Goal: Task Accomplishment & Management: Manage account settings

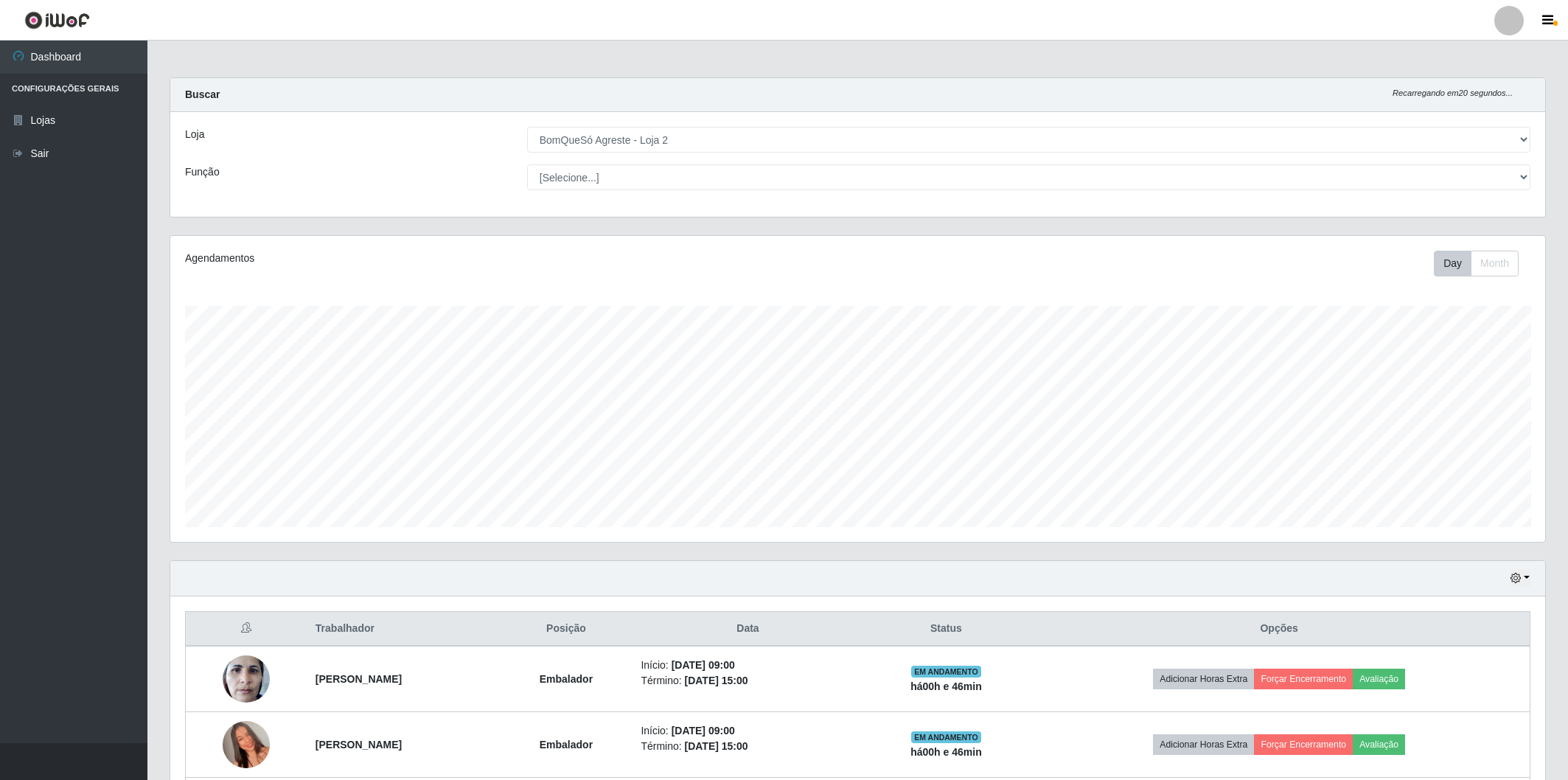
select select "214"
click at [0, 312] on ul "Dashboard Configurações Gerais Lojas Sair" at bounding box center [74, 392] width 147 height 703
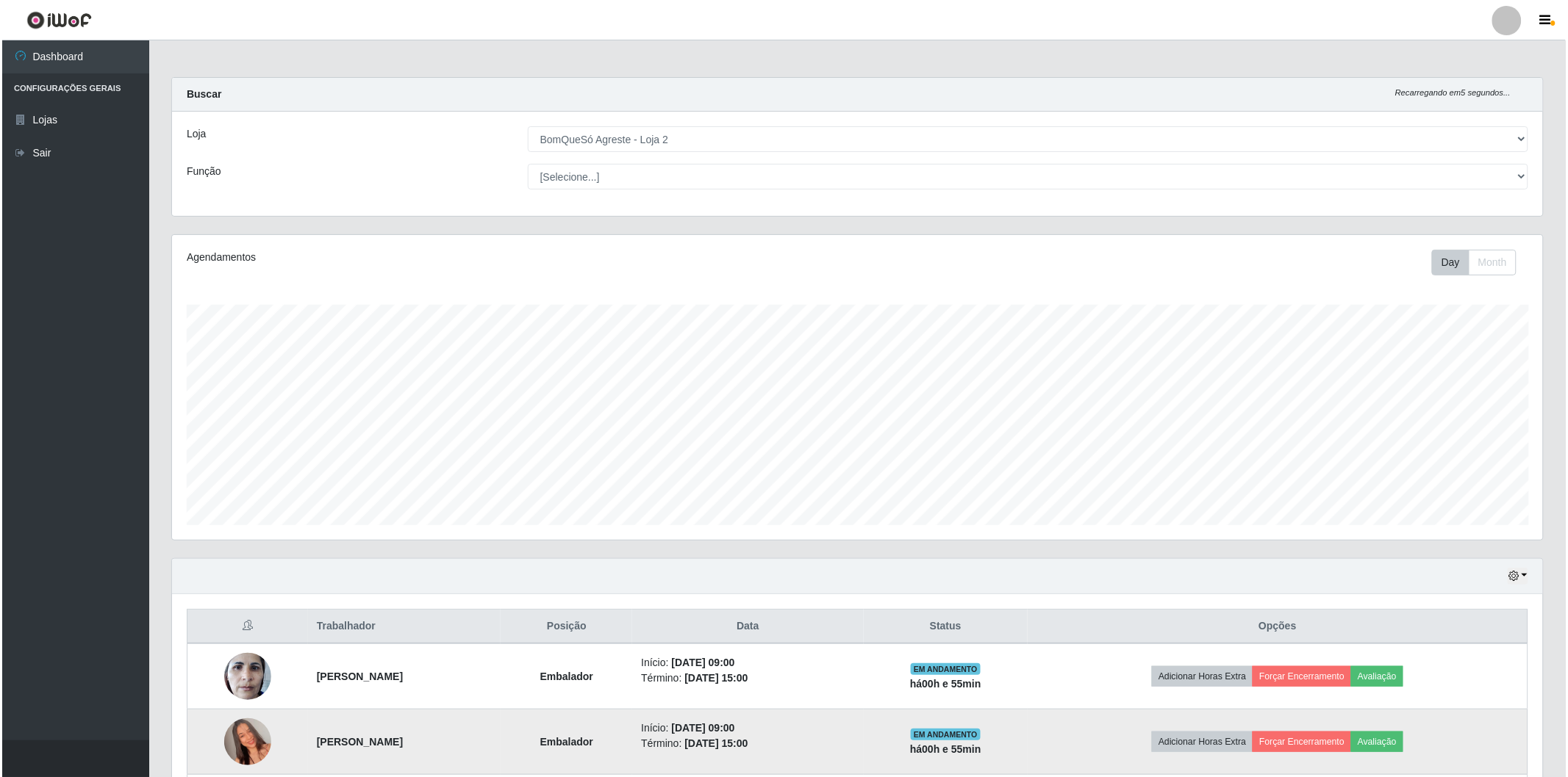
scroll to position [263, 0]
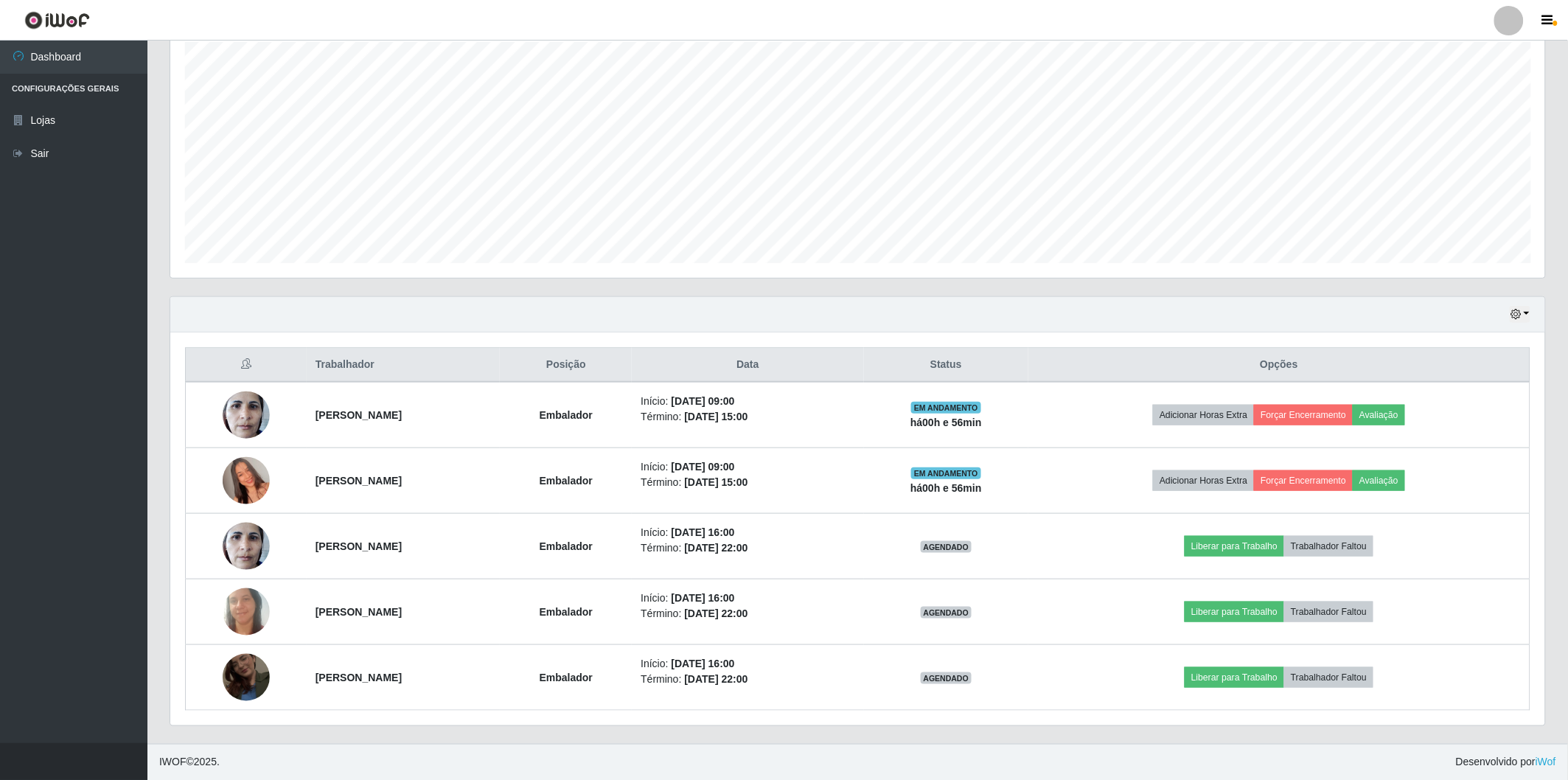
click at [24, 289] on ul "Dashboard Configurações Gerais Lojas Sair" at bounding box center [74, 392] width 147 height 703
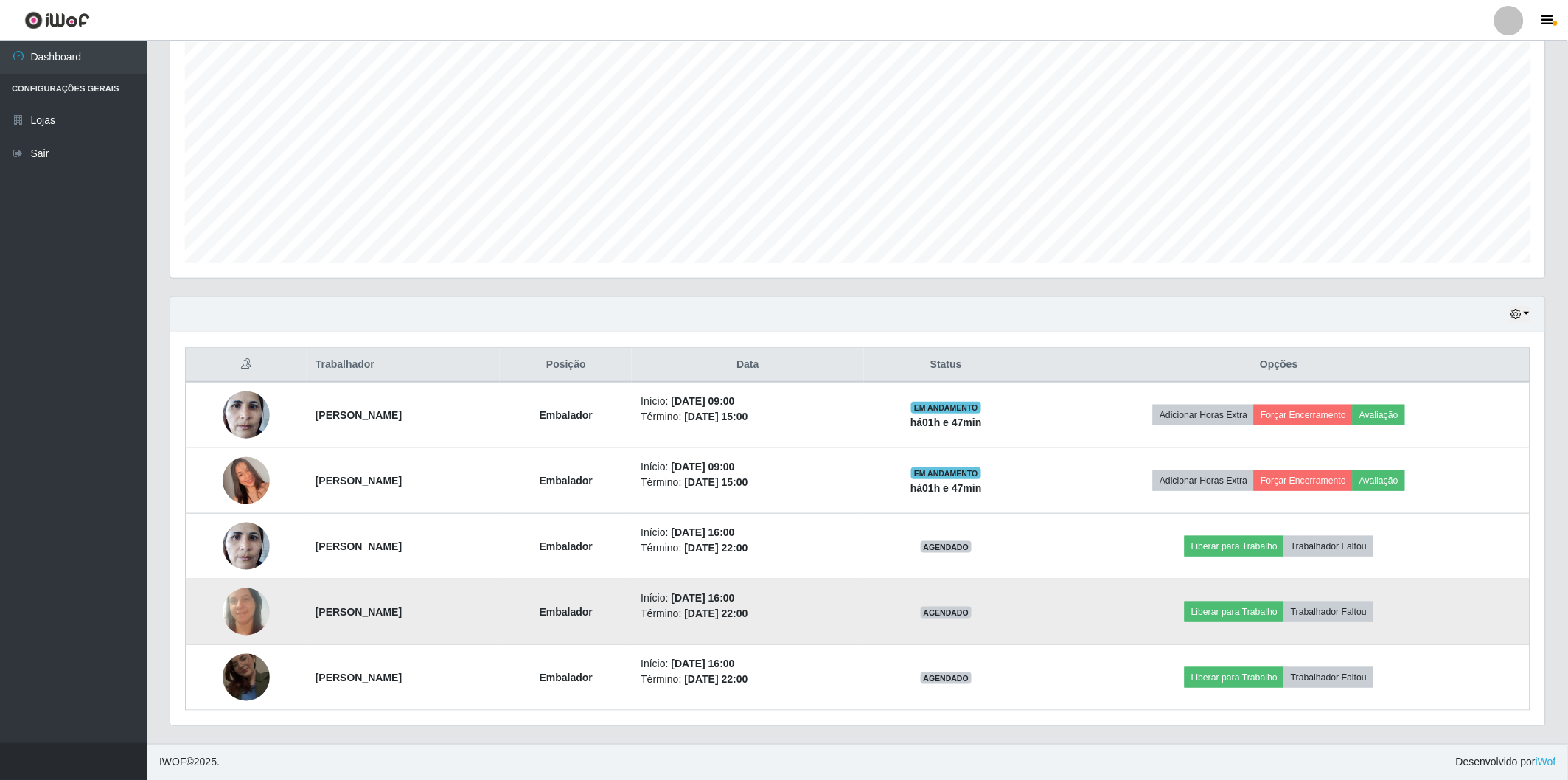
click at [235, 609] on img at bounding box center [246, 612] width 47 height 96
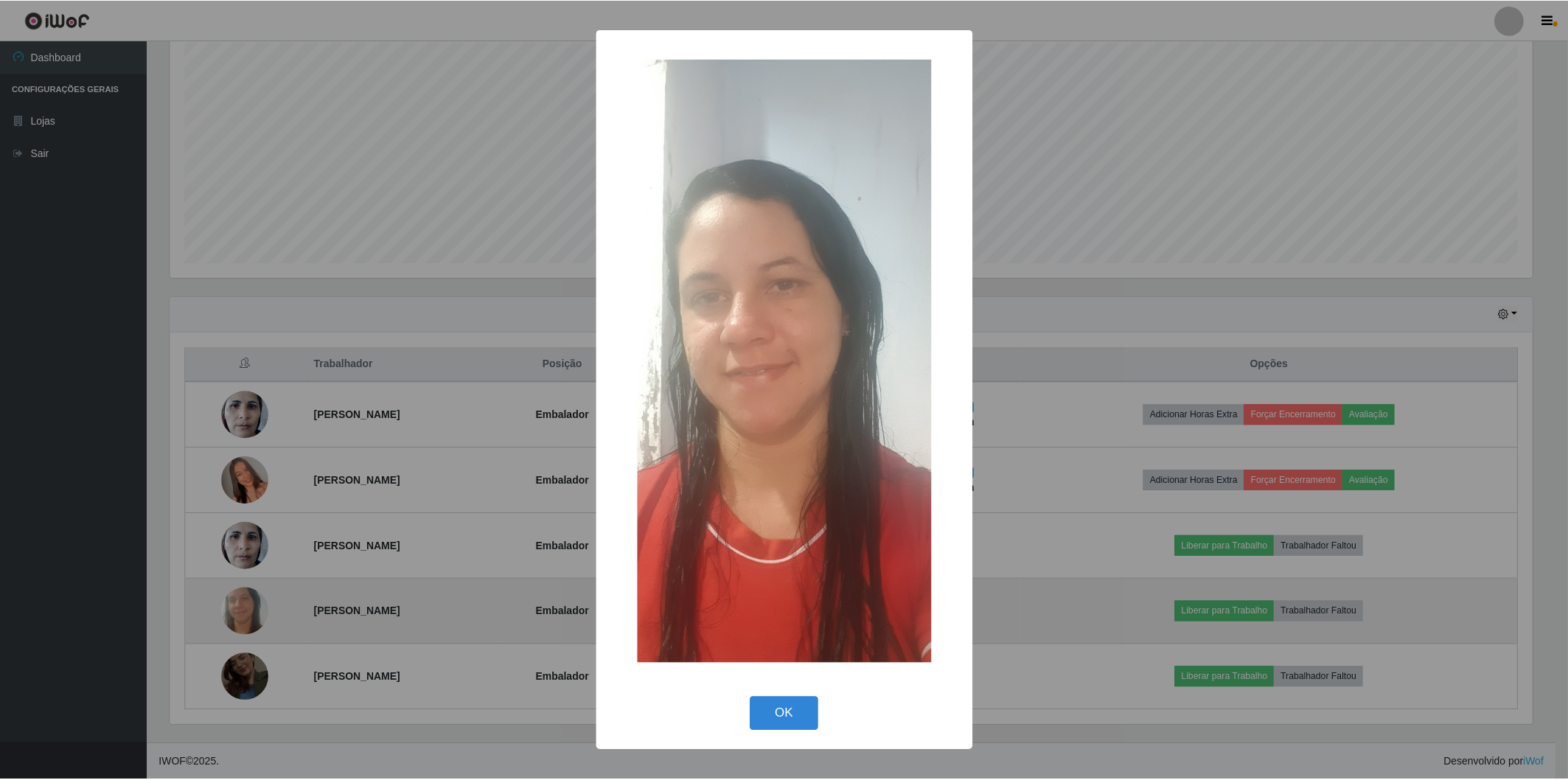
scroll to position [305, 1365]
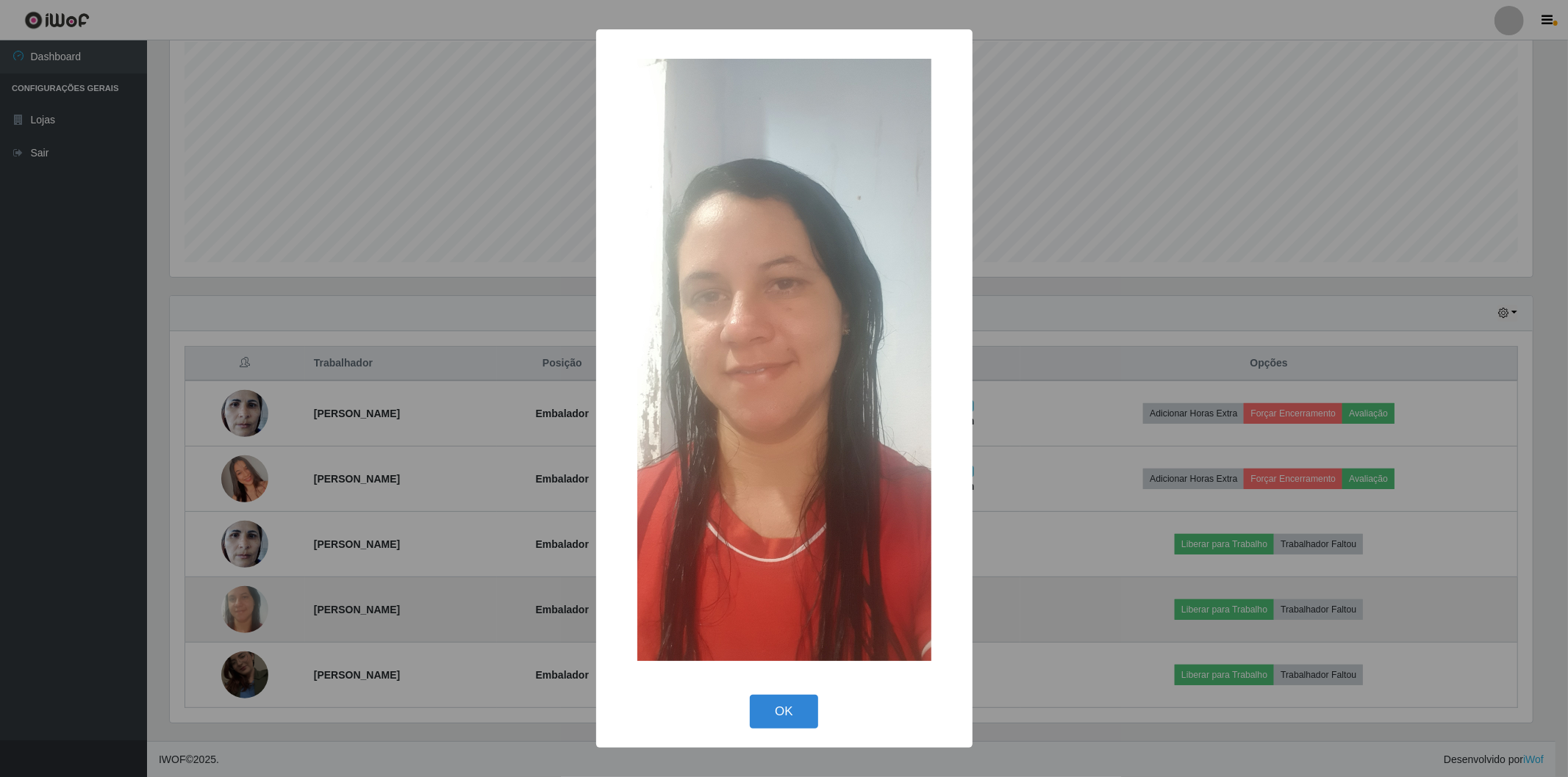
click at [234, 607] on div "× OK Cancel" at bounding box center [784, 388] width 1568 height 777
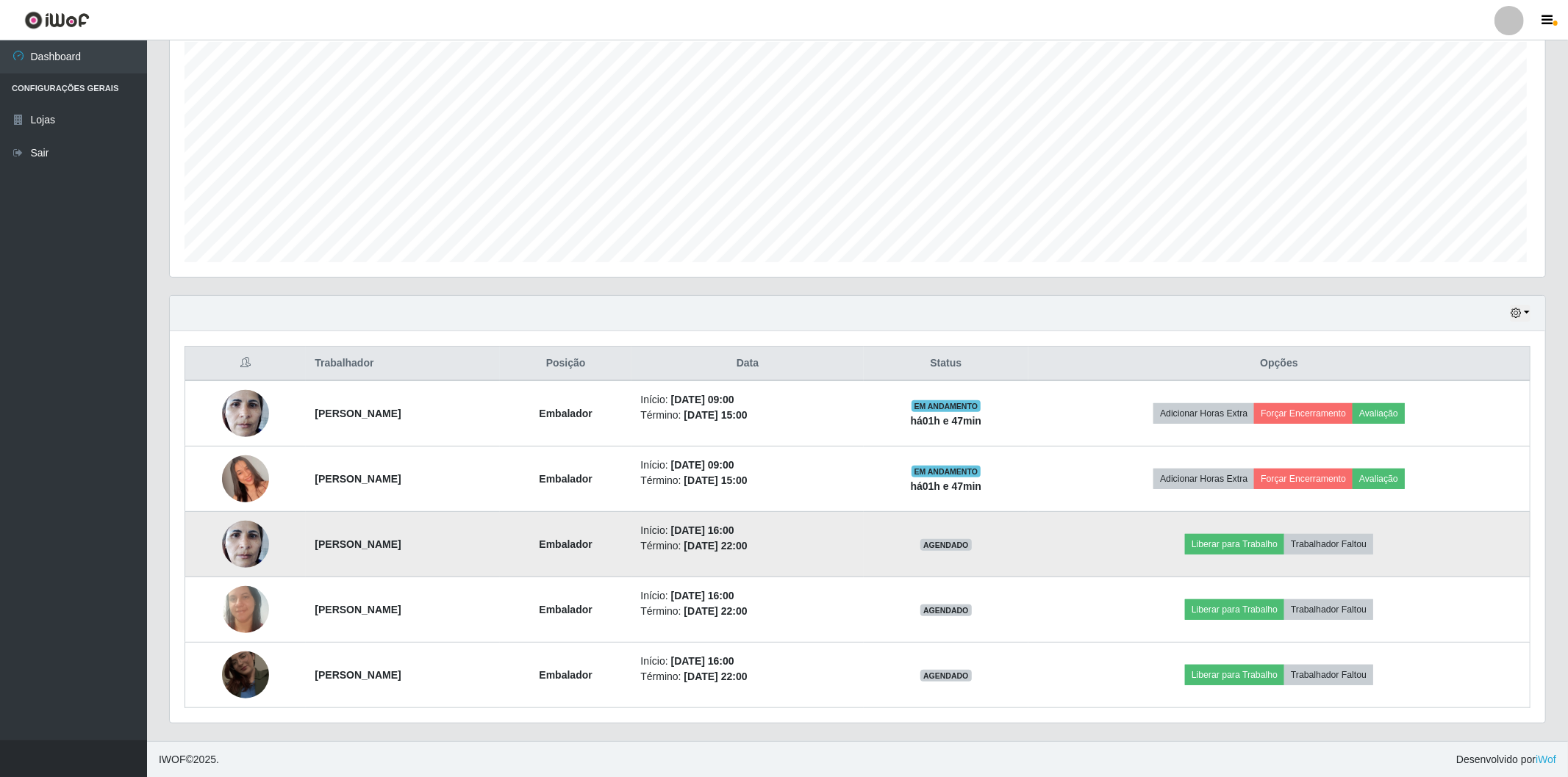
scroll to position [304, 1371]
click at [227, 554] on img at bounding box center [245, 544] width 47 height 63
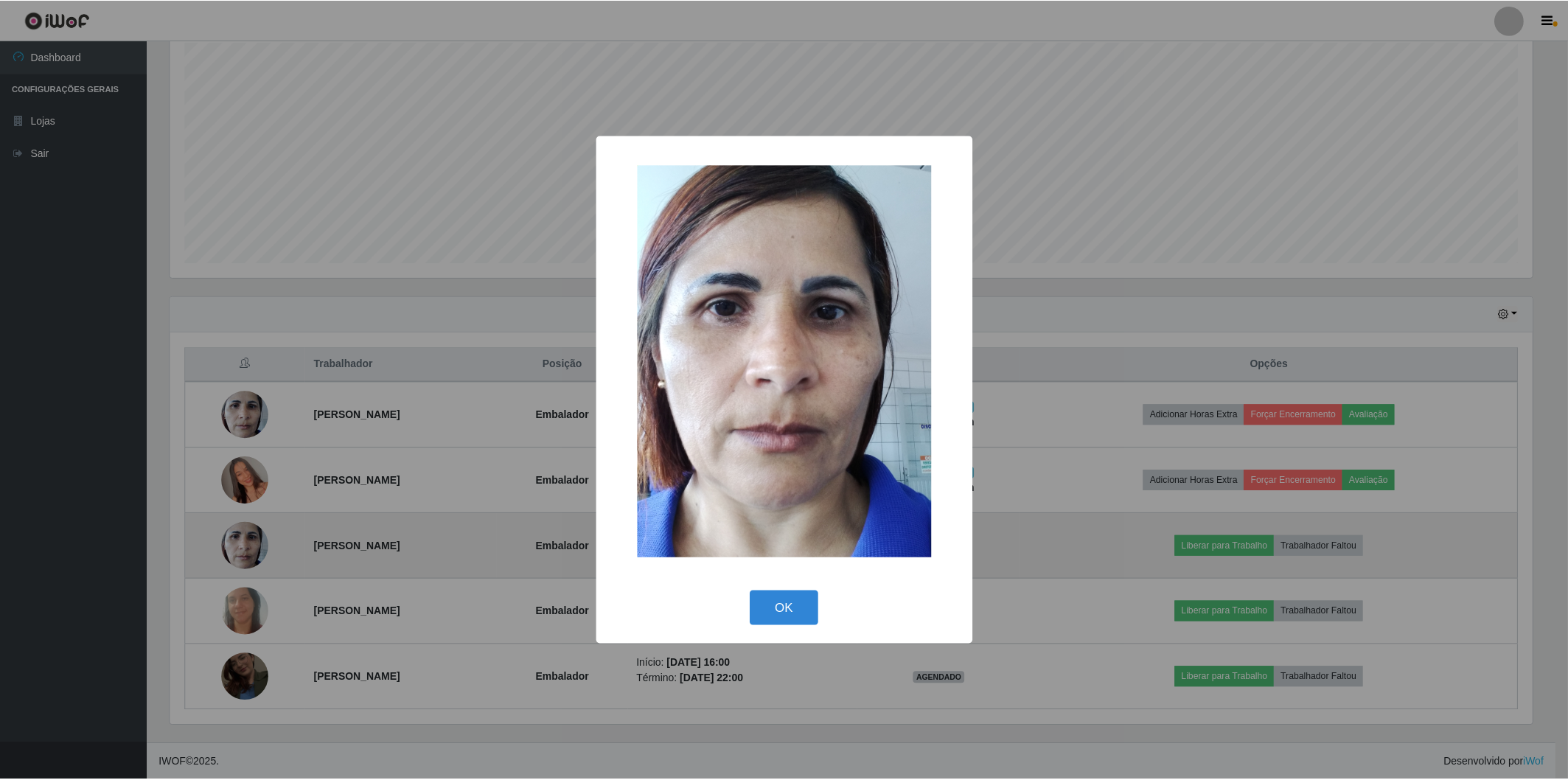
scroll to position [305, 1365]
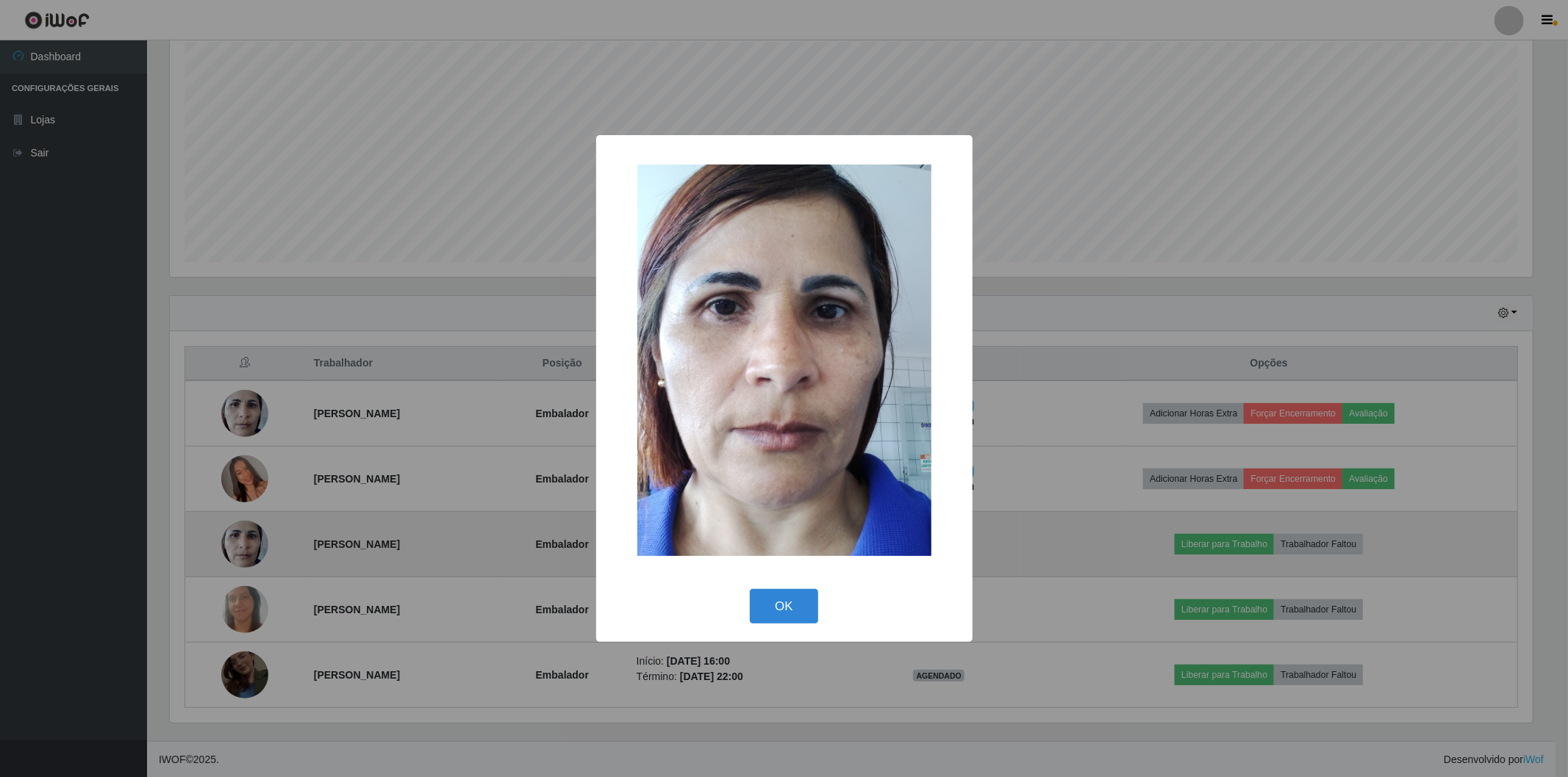
click at [227, 554] on div "× OK Cancel" at bounding box center [784, 388] width 1568 height 777
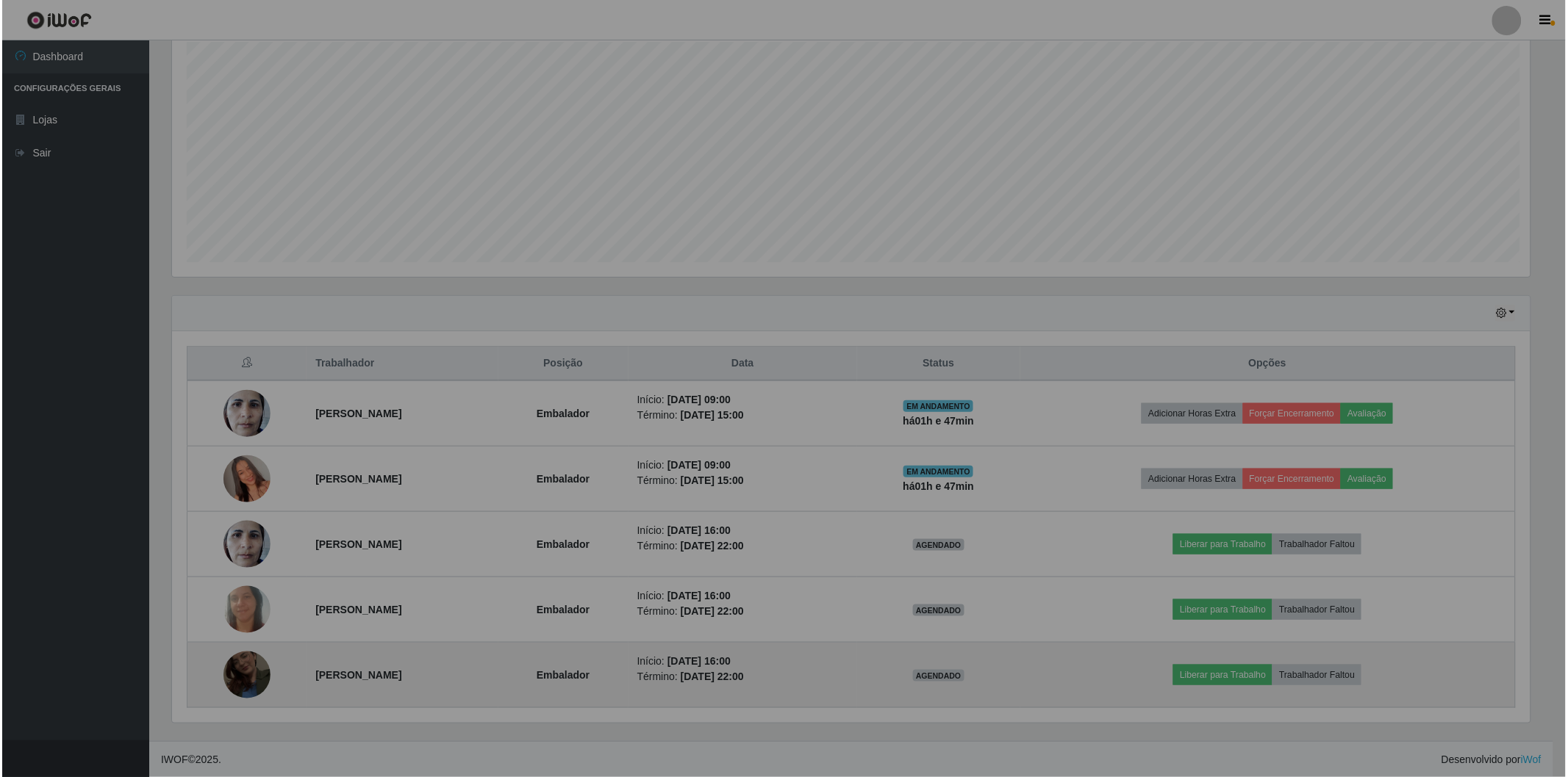
scroll to position [304, 1371]
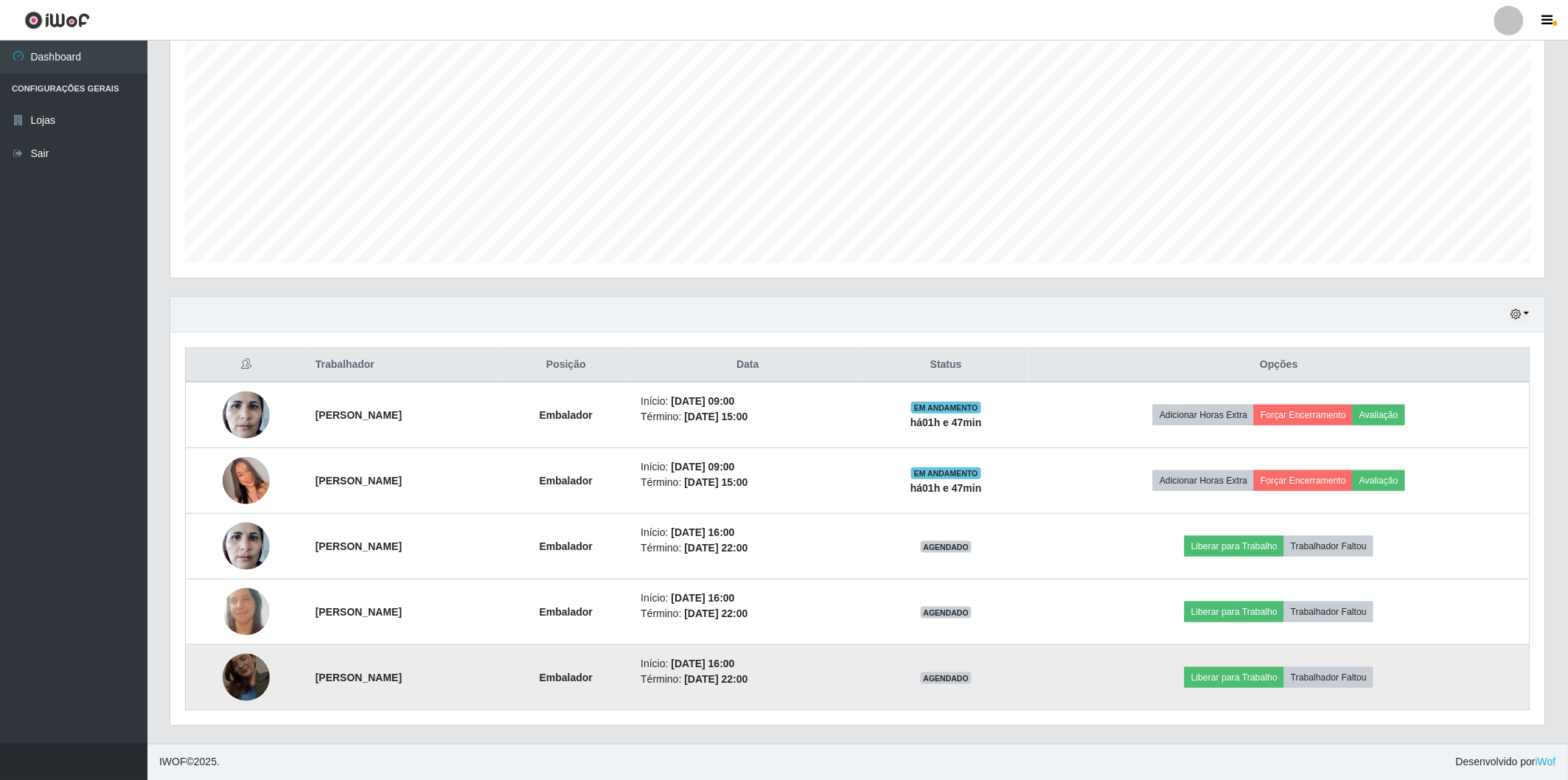
click at [240, 684] on img at bounding box center [246, 678] width 47 height 84
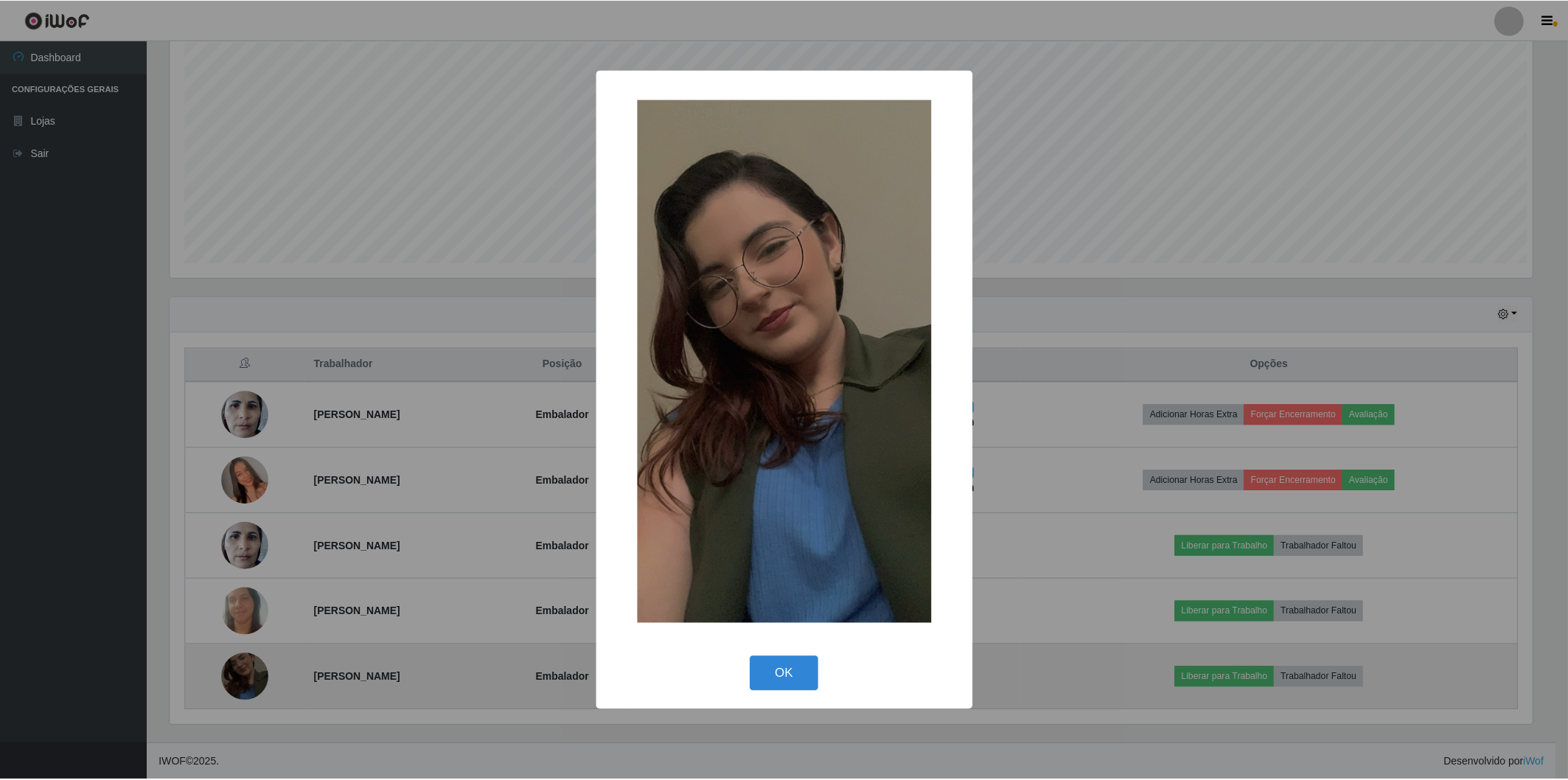
scroll to position [305, 1365]
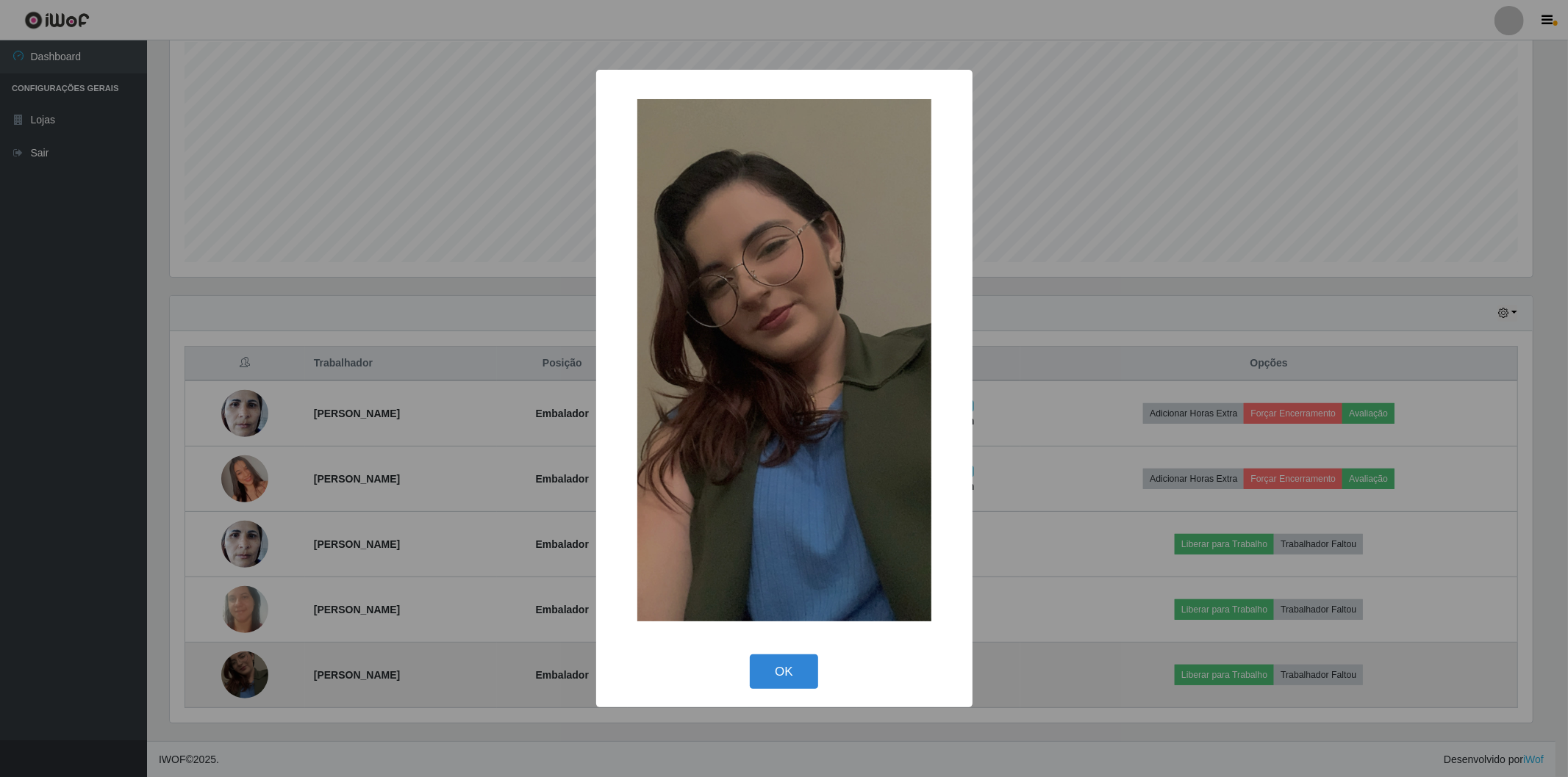
click at [240, 682] on div "× OK Cancel" at bounding box center [784, 388] width 1568 height 777
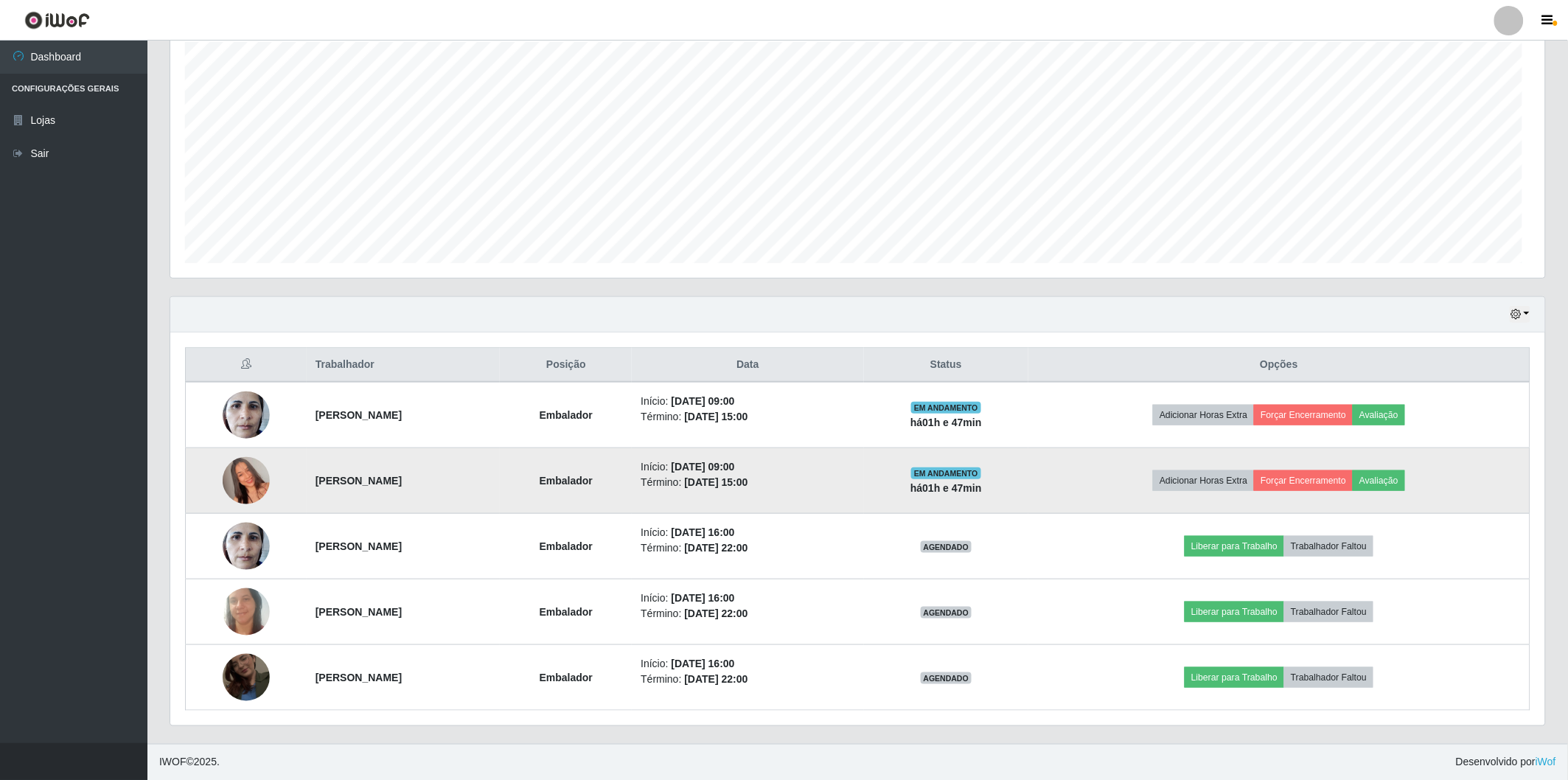
scroll to position [305, 1374]
click at [258, 477] on img at bounding box center [246, 481] width 47 height 84
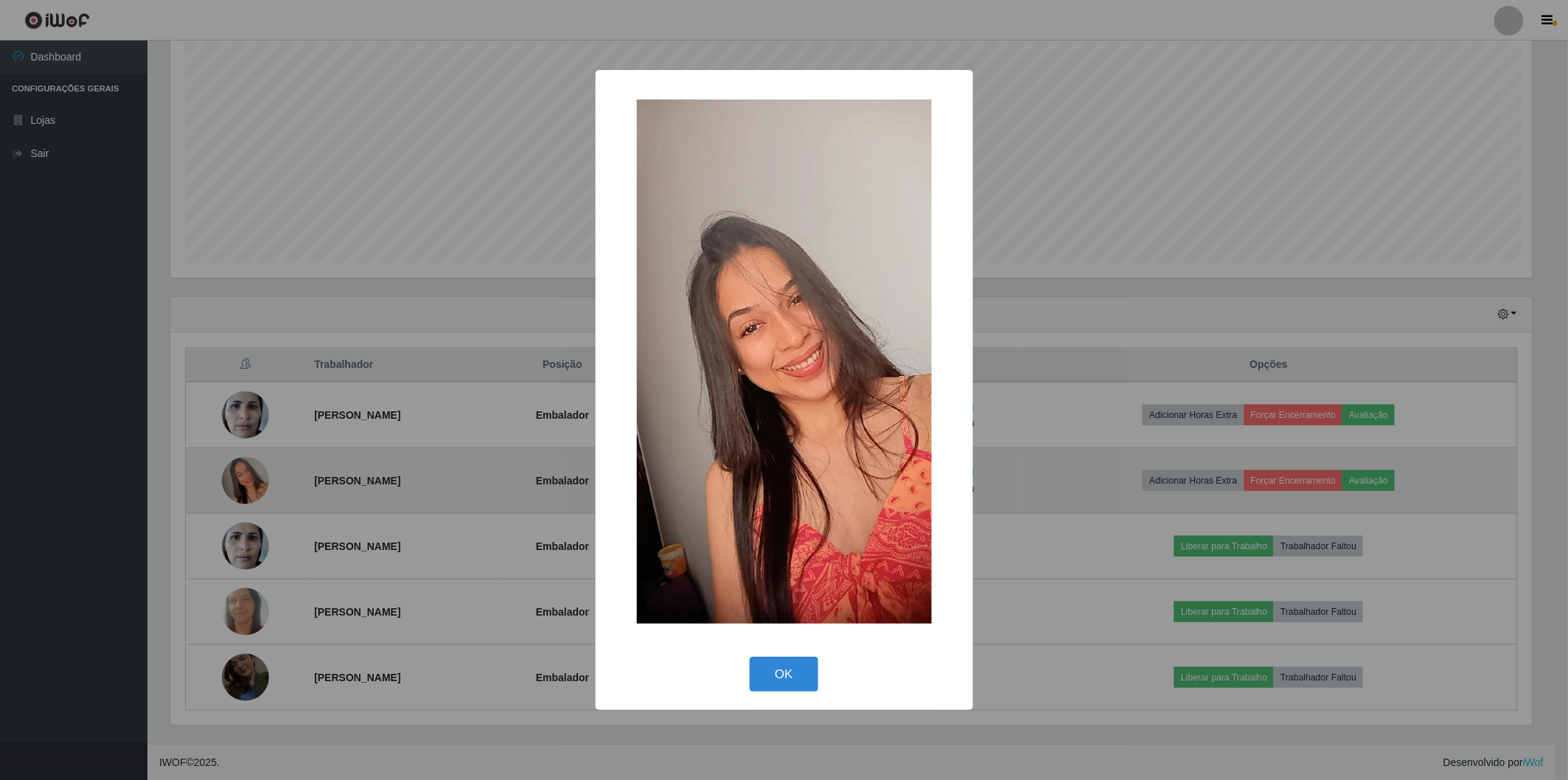
scroll to position [305, 1365]
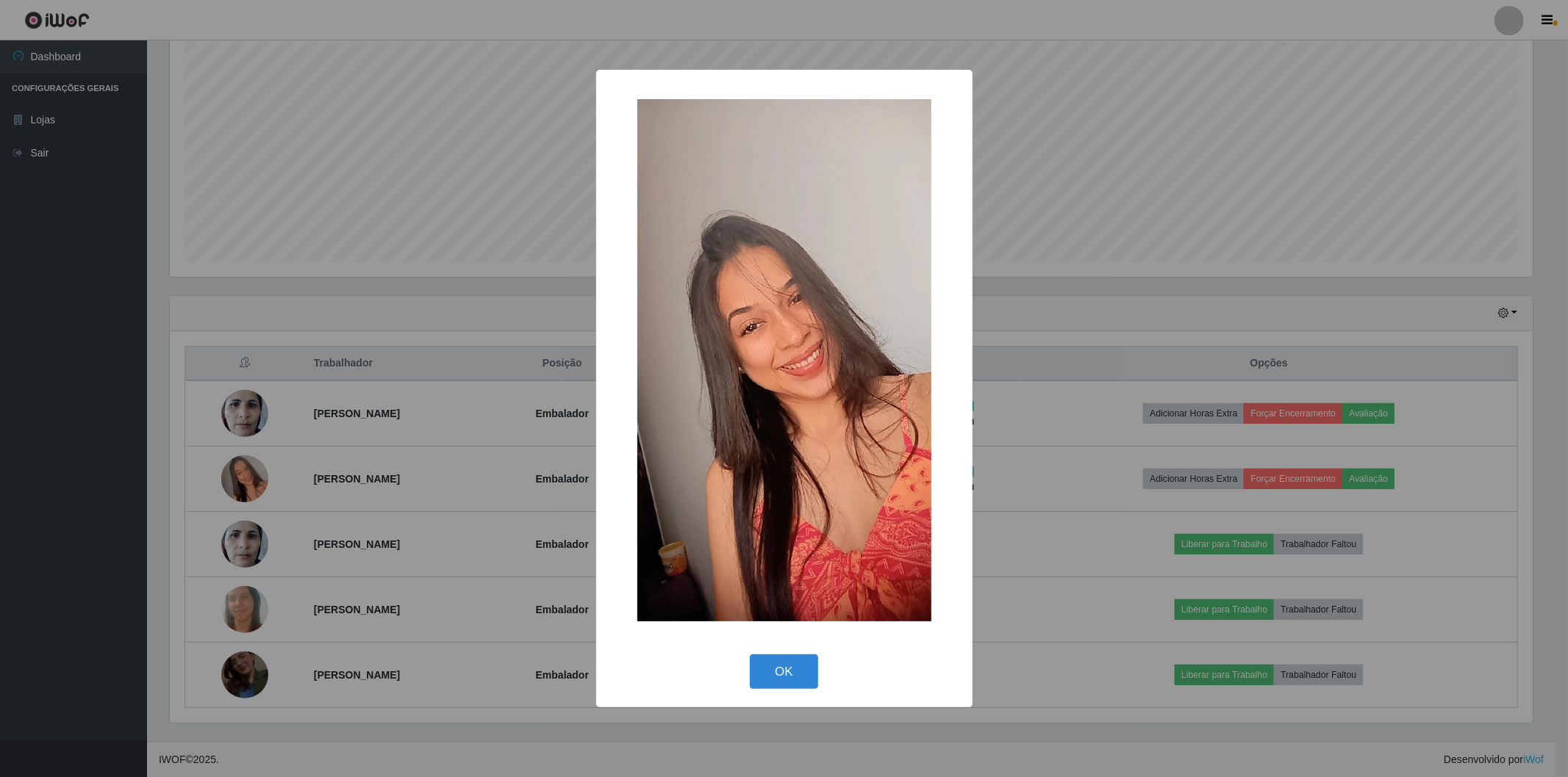
drag, startPoint x: 258, startPoint y: 476, endPoint x: 237, endPoint y: 481, distance: 21.6
click at [237, 481] on div "× OK Cancel" at bounding box center [784, 388] width 1568 height 777
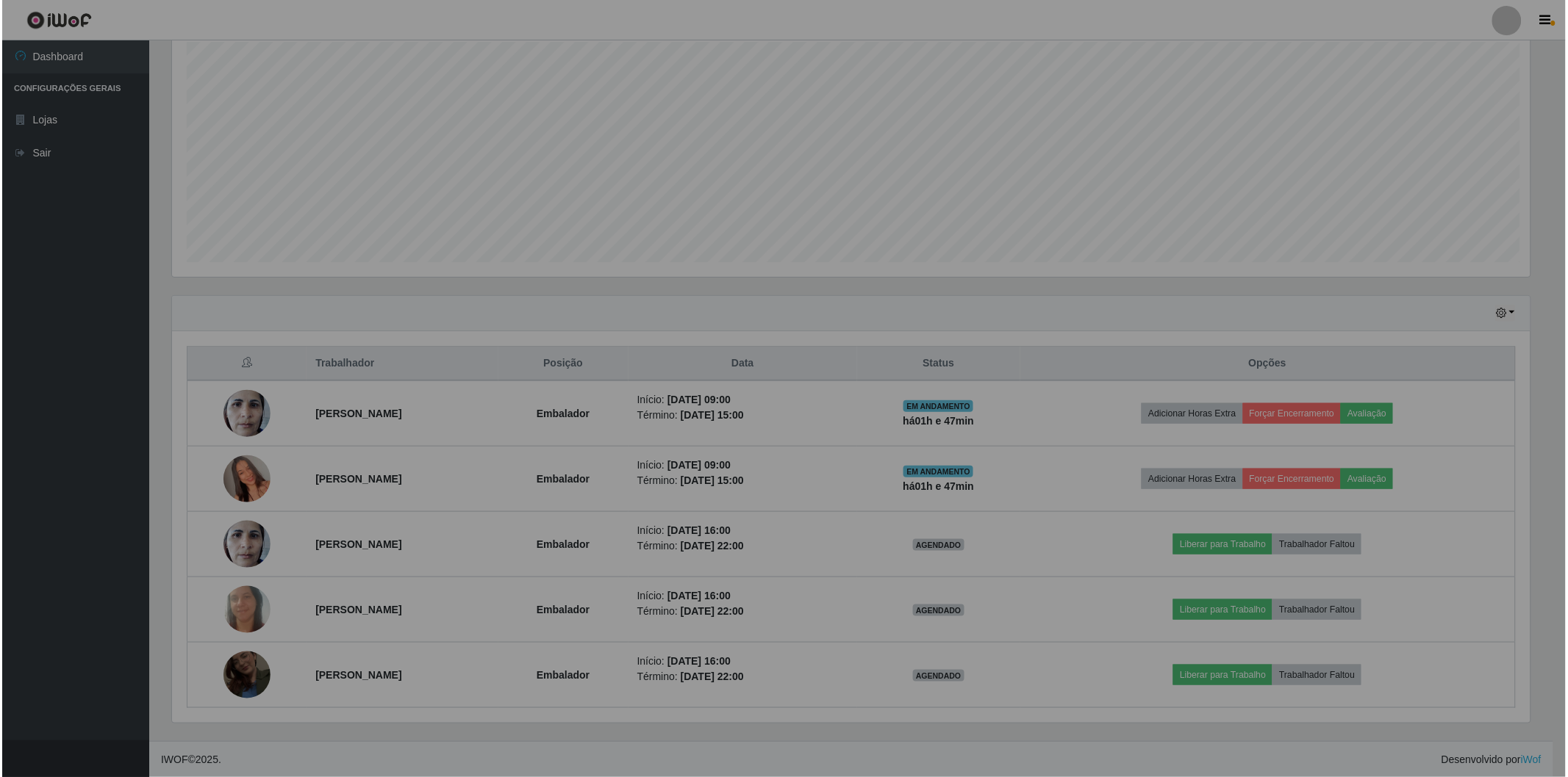
scroll to position [304, 1371]
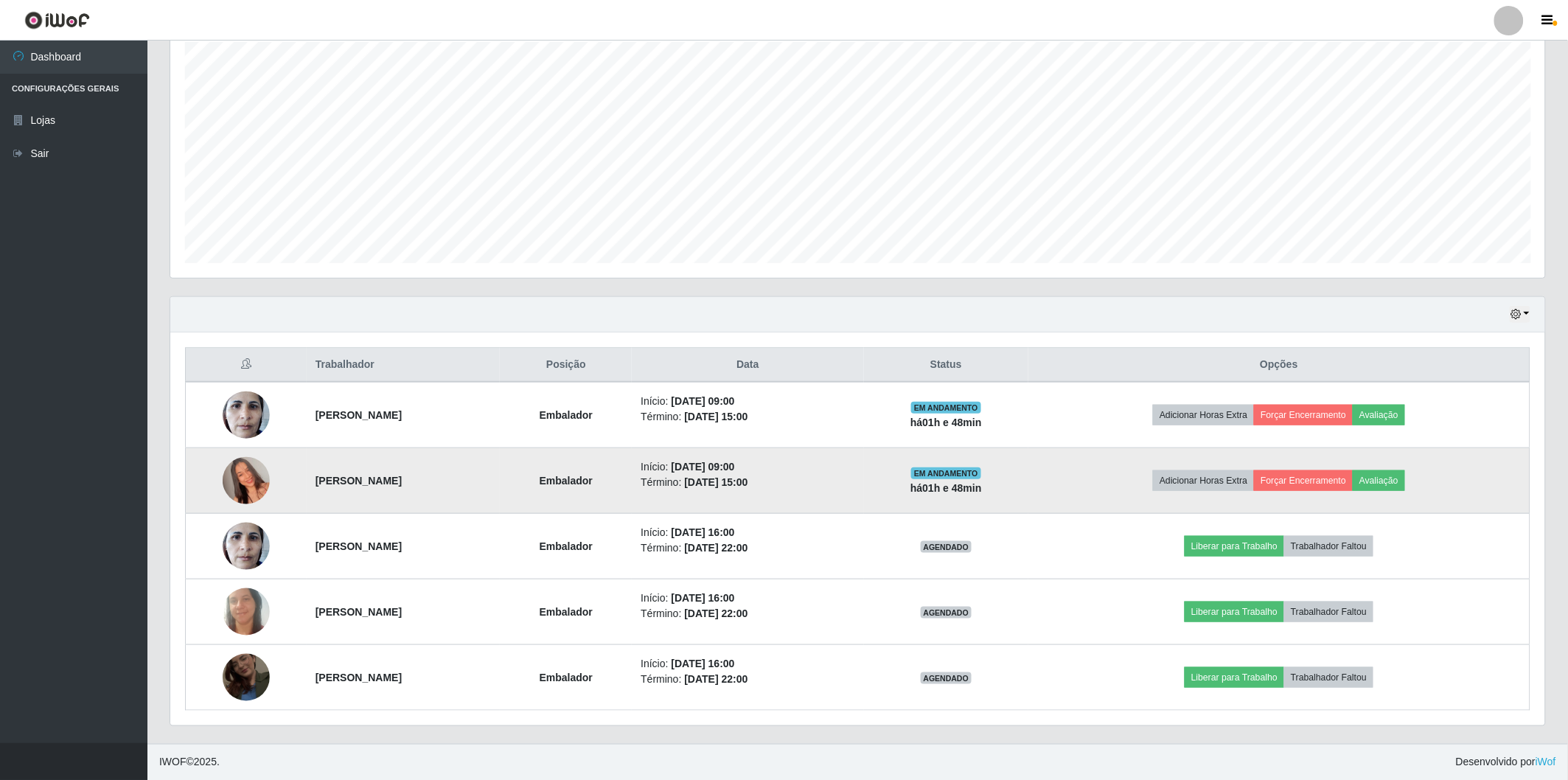
click at [237, 485] on img at bounding box center [246, 481] width 47 height 84
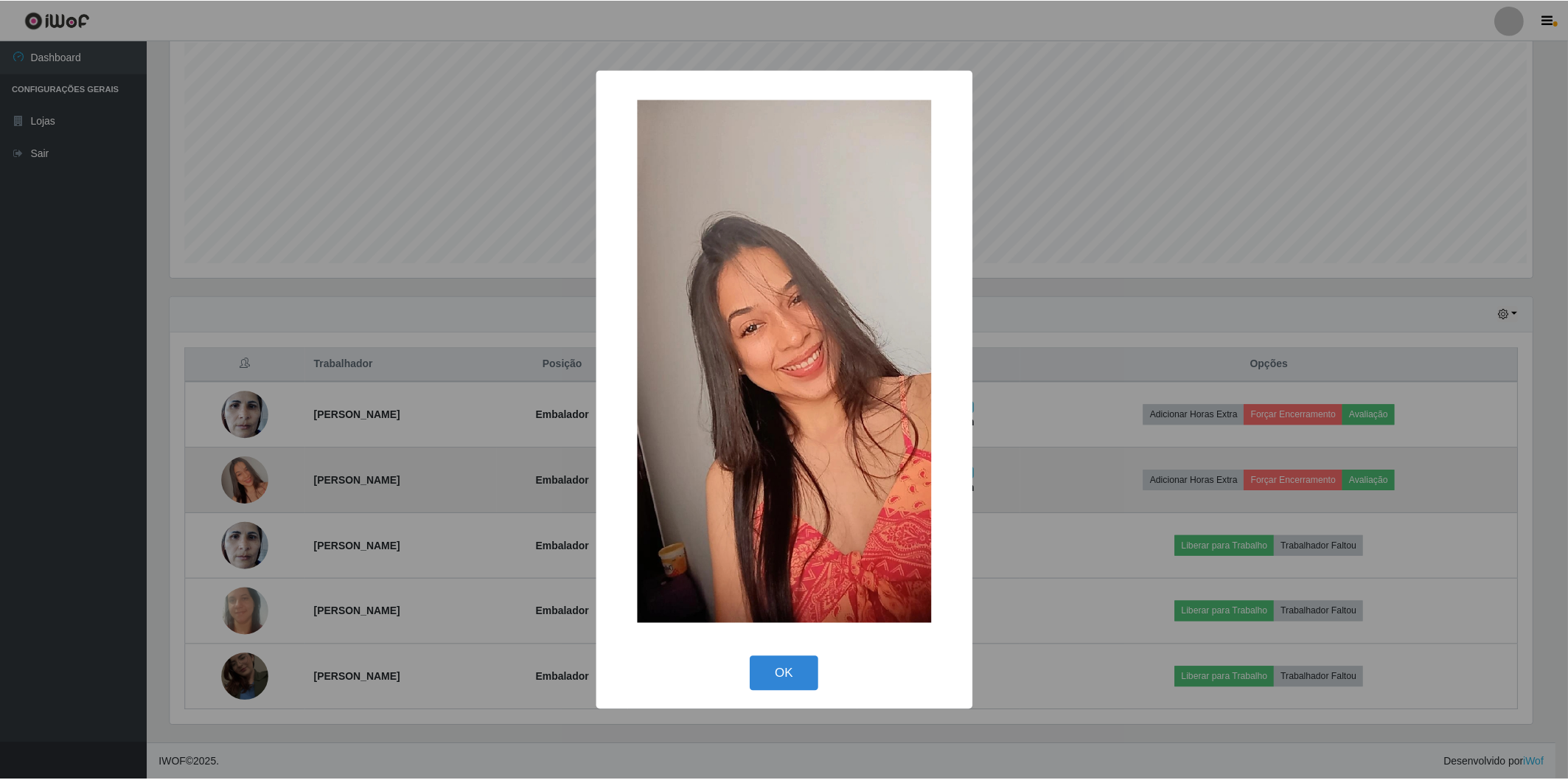
scroll to position [305, 1365]
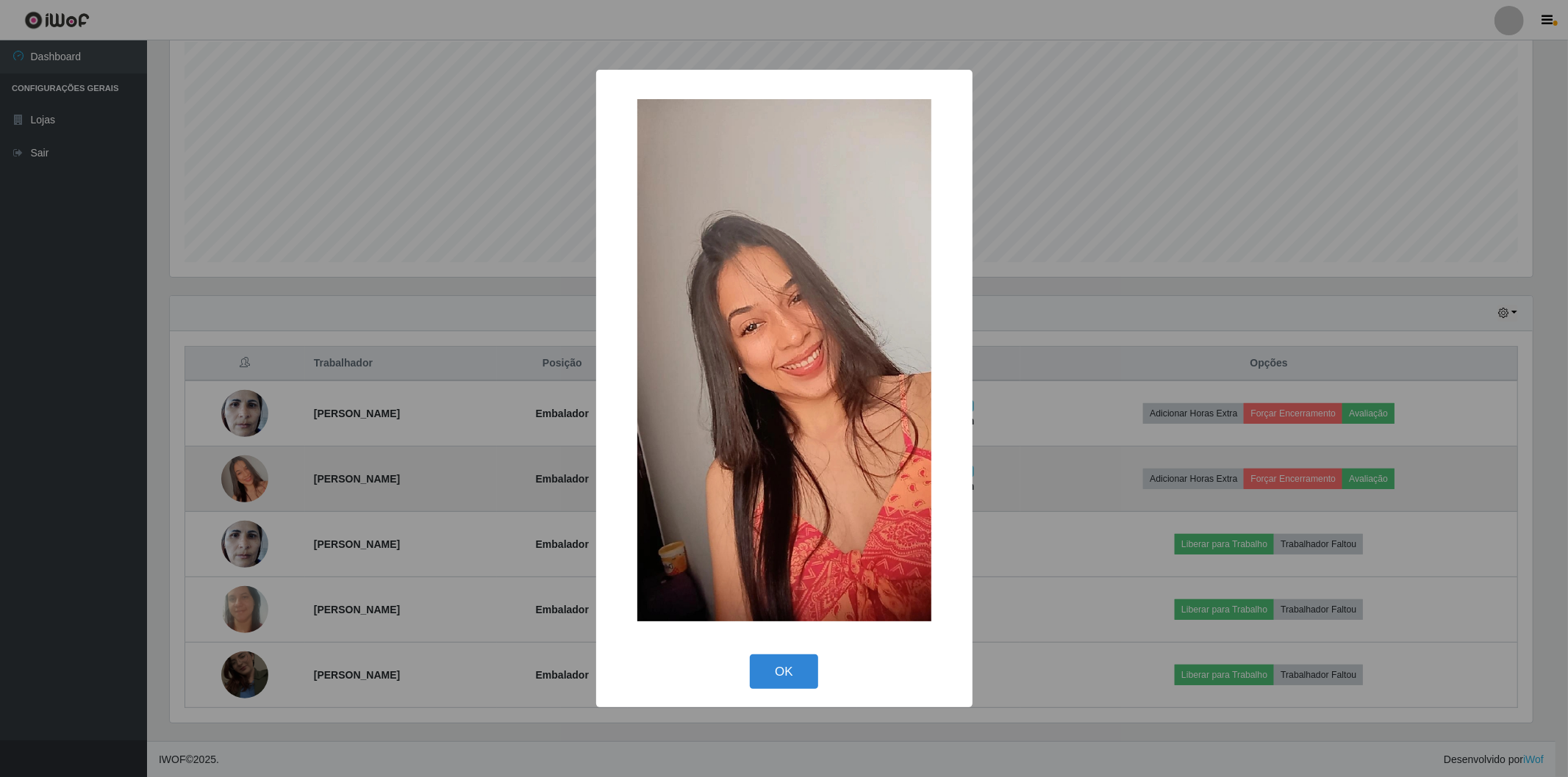
click at [236, 483] on div "× OK Cancel" at bounding box center [784, 388] width 1568 height 777
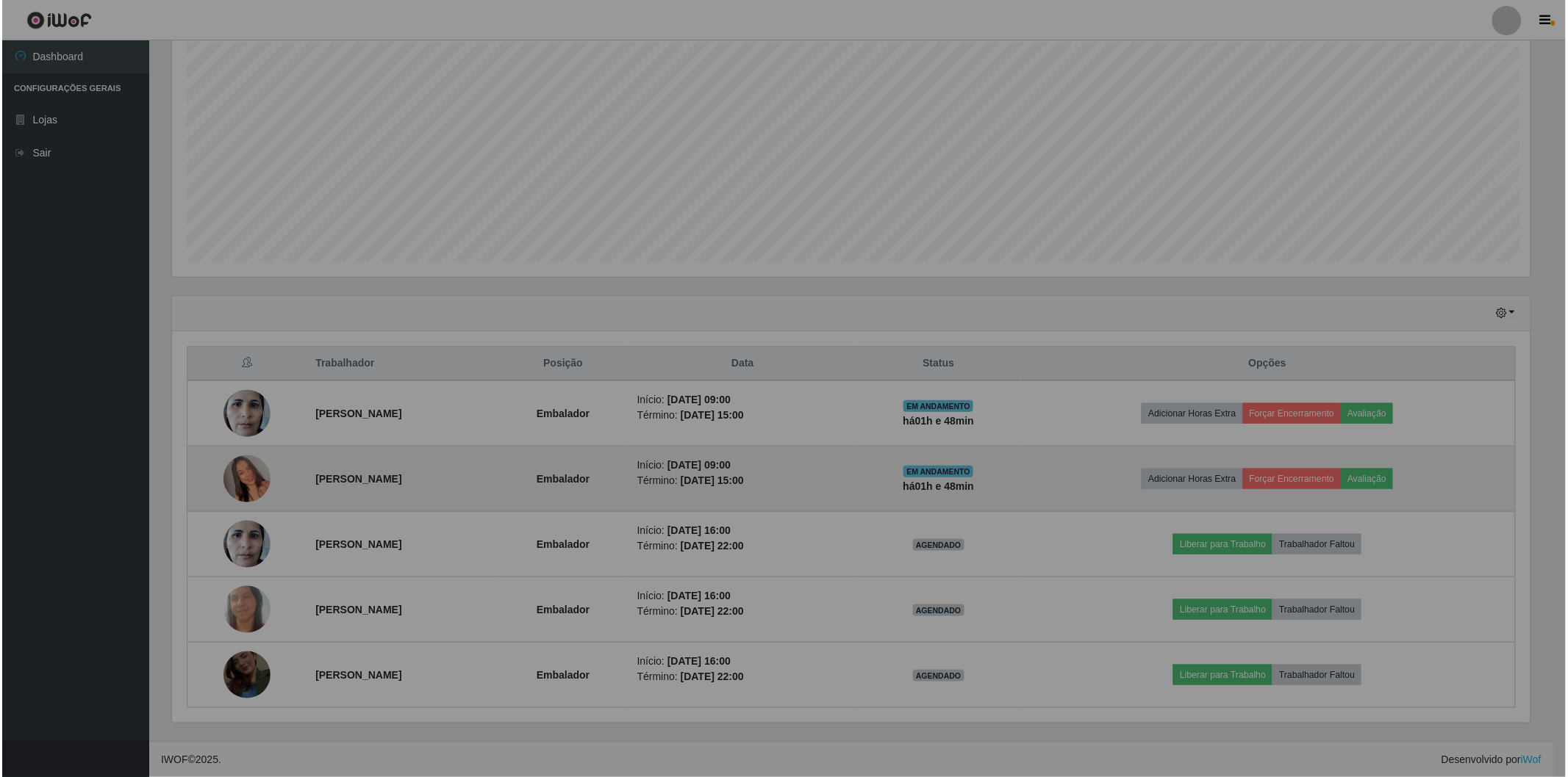
scroll to position [304, 1371]
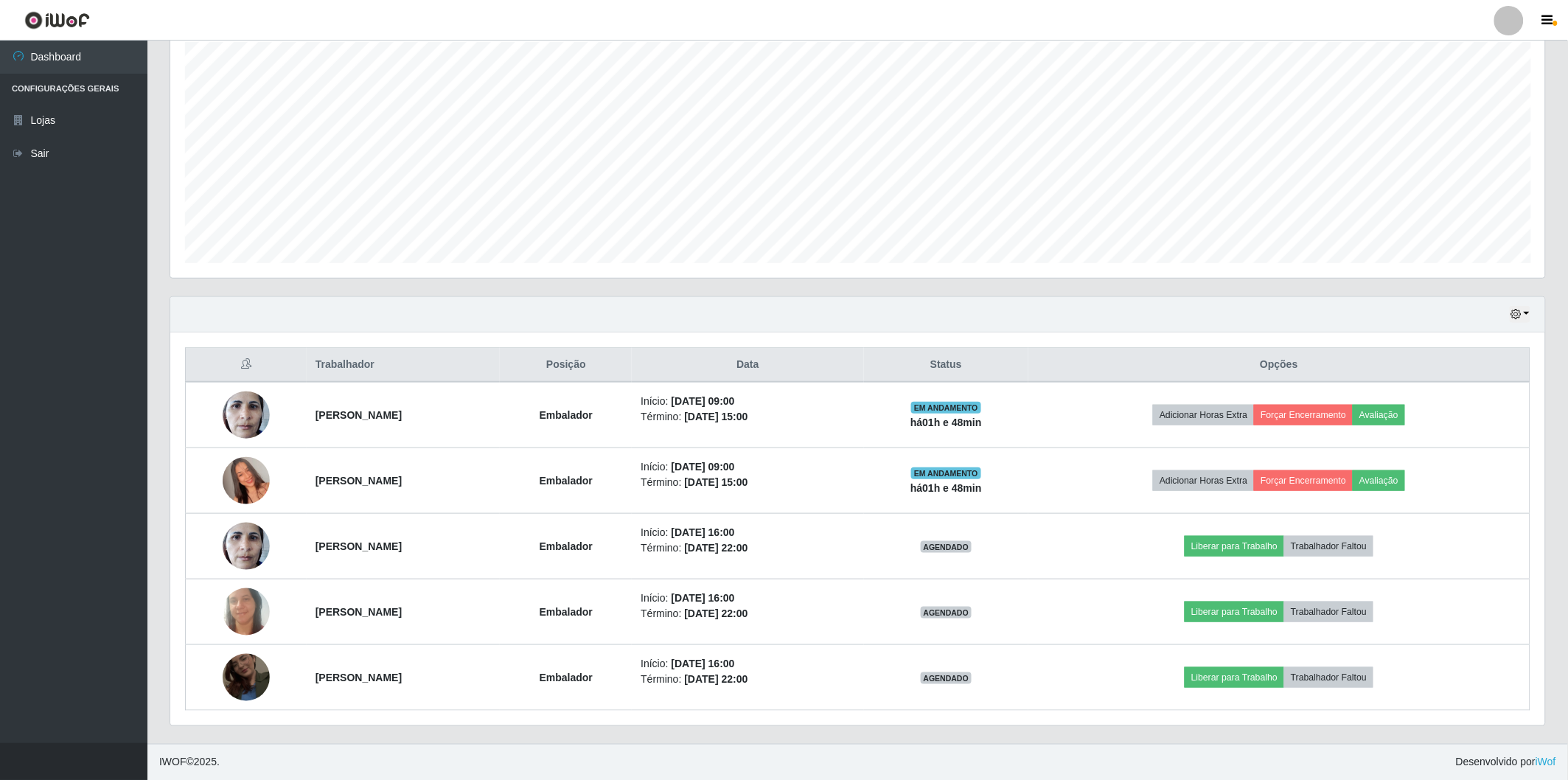
drag, startPoint x: 200, startPoint y: 477, endPoint x: 657, endPoint y: 332, distance: 479.5
click at [657, 332] on div "Hoje 1 dia 3 dias 1 Semana Não encerrados" at bounding box center [857, 314] width 1374 height 35
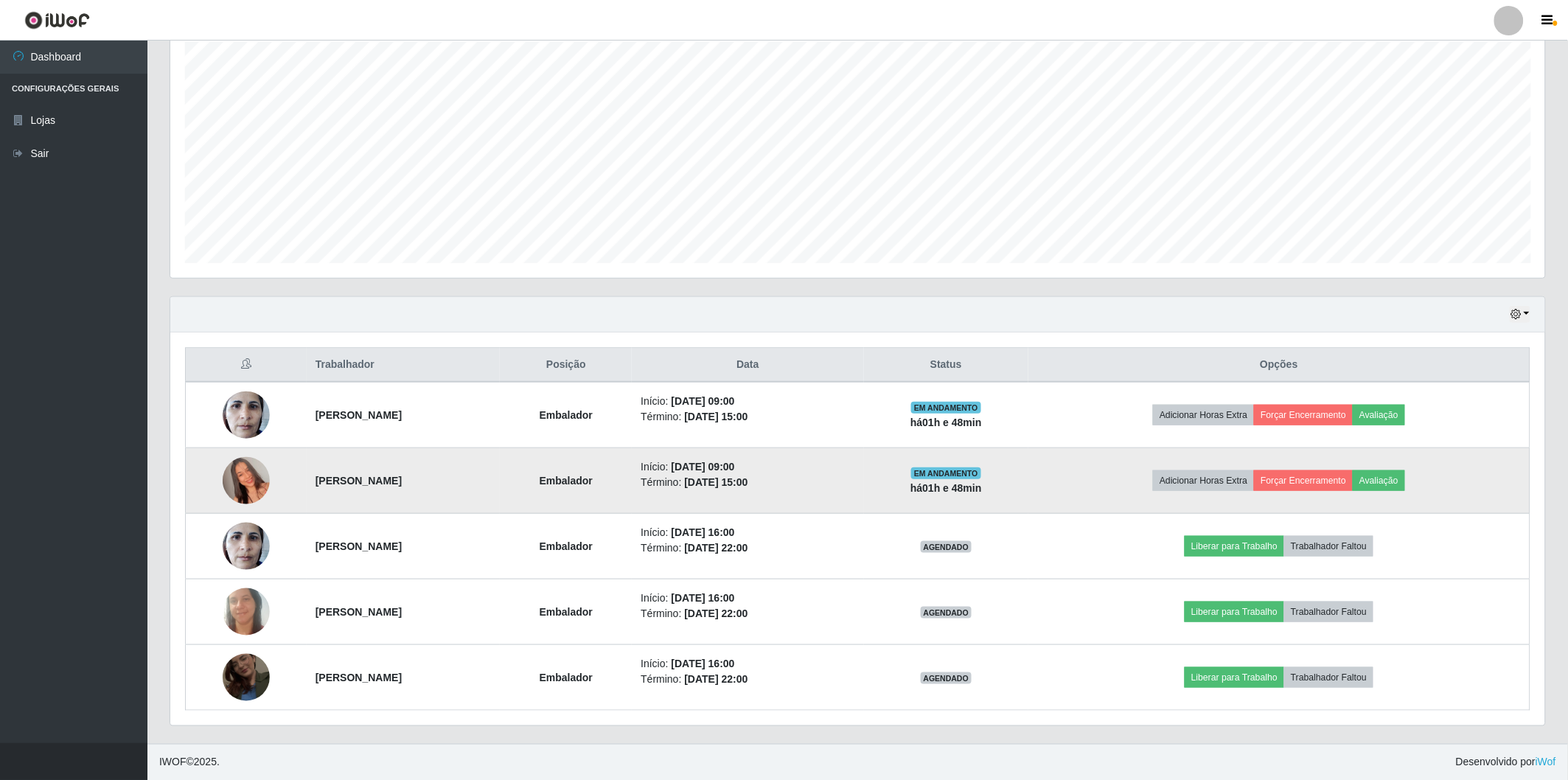
click at [246, 477] on img at bounding box center [246, 481] width 47 height 84
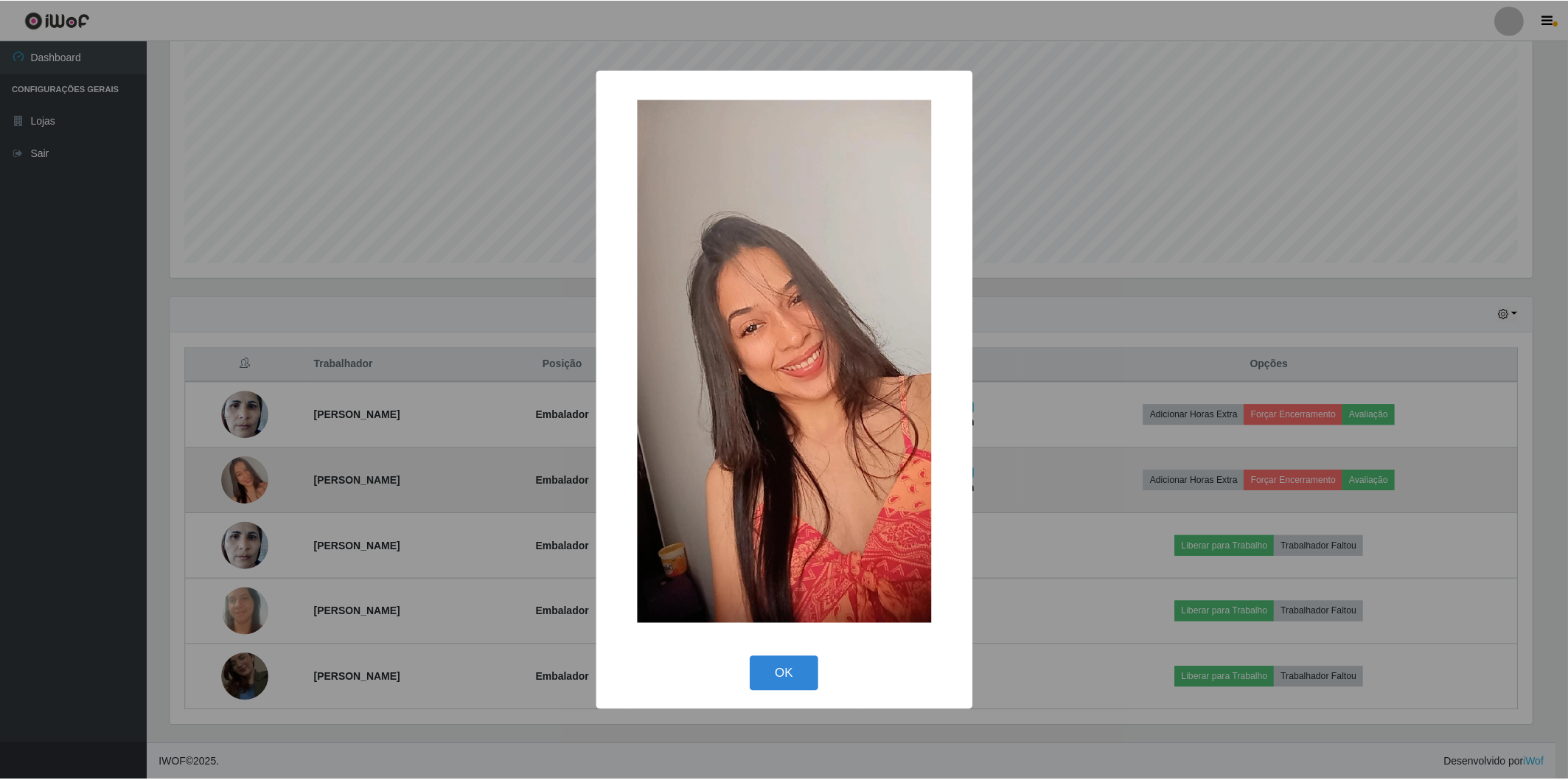
scroll to position [305, 1365]
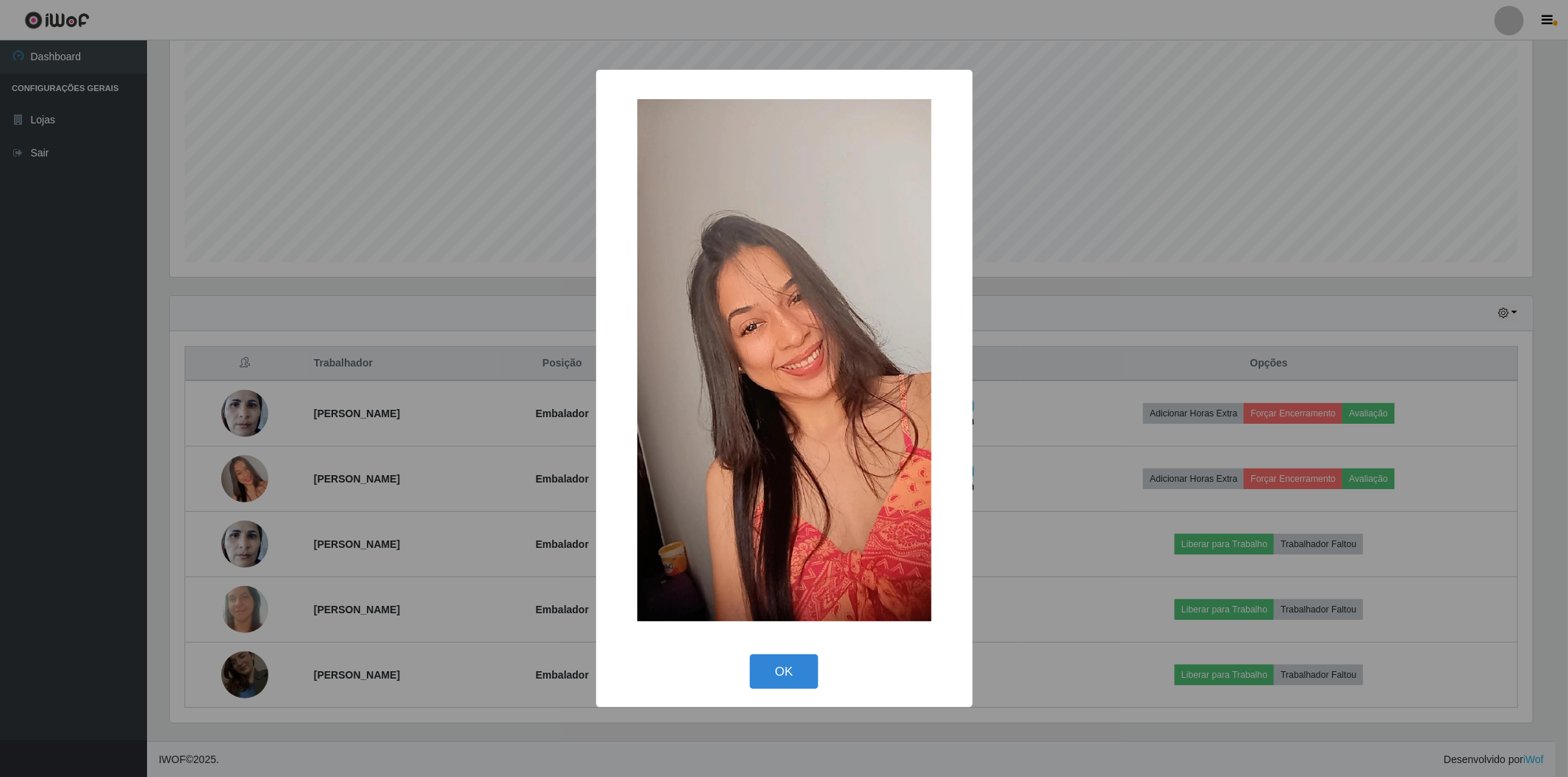
click at [244, 477] on div "× OK Cancel" at bounding box center [784, 388] width 1568 height 777
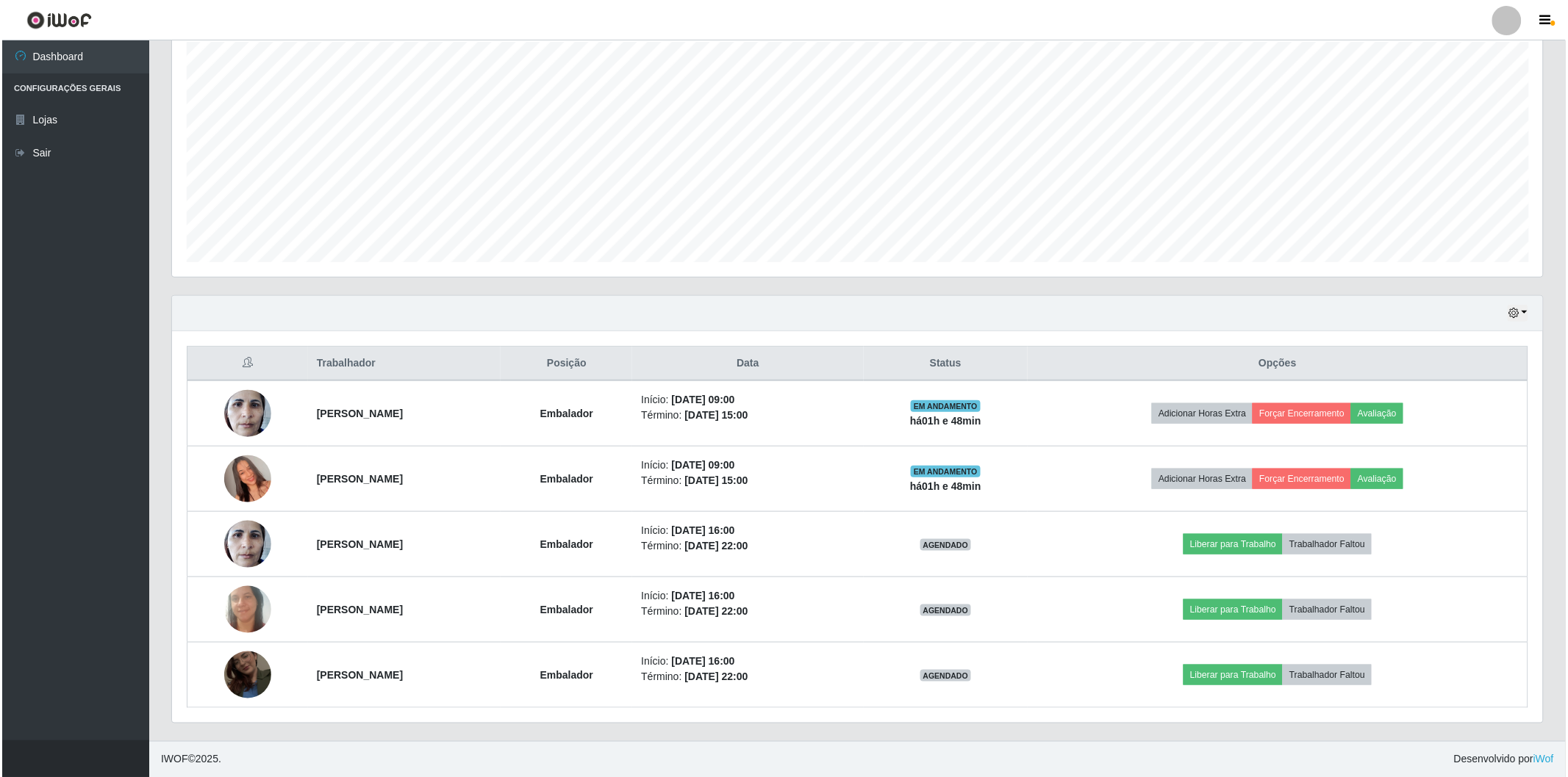
scroll to position [304, 1371]
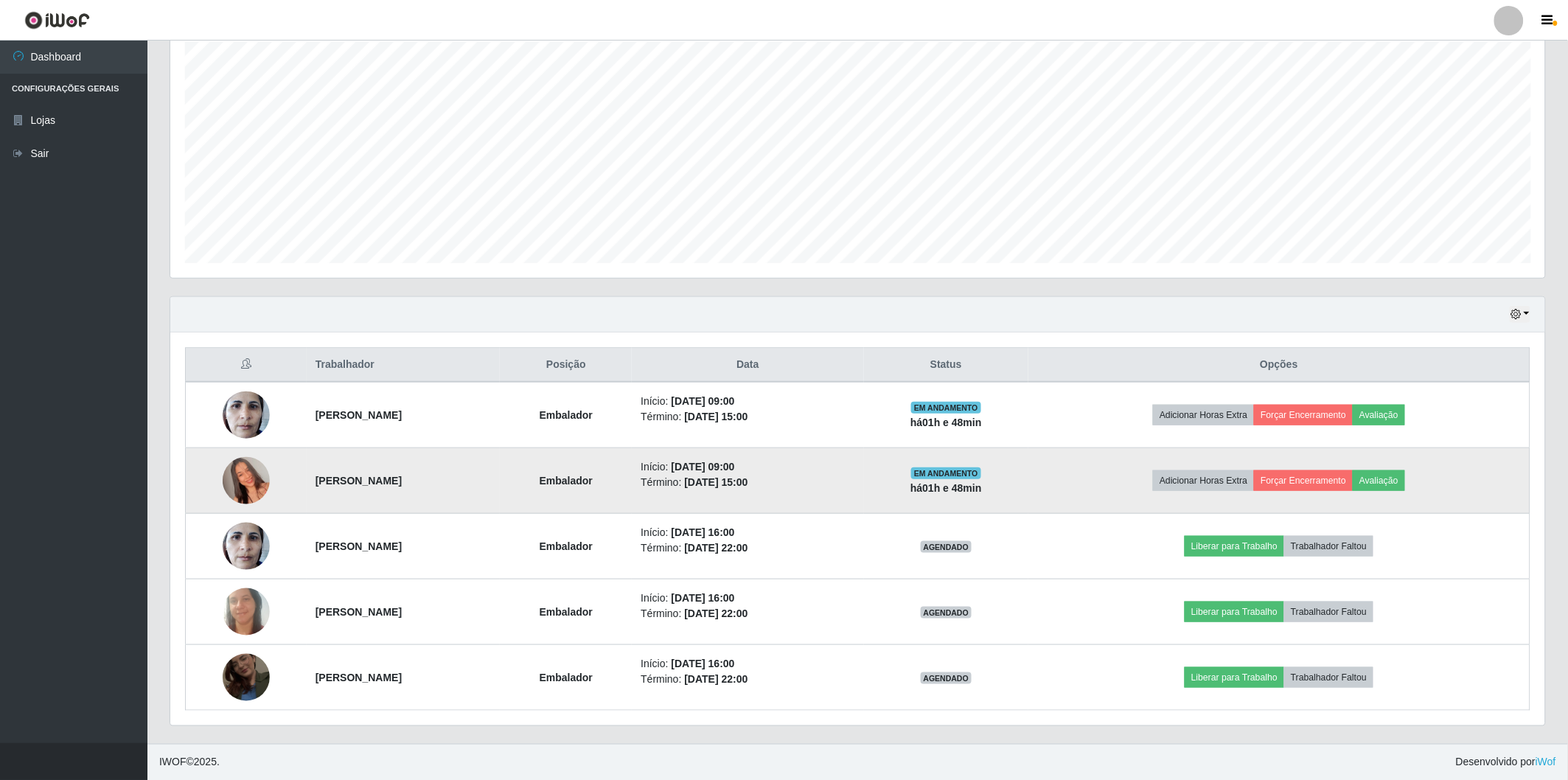
drag, startPoint x: 237, startPoint y: 490, endPoint x: 238, endPoint y: 481, distance: 9.1
click at [238, 481] on img at bounding box center [246, 481] width 47 height 84
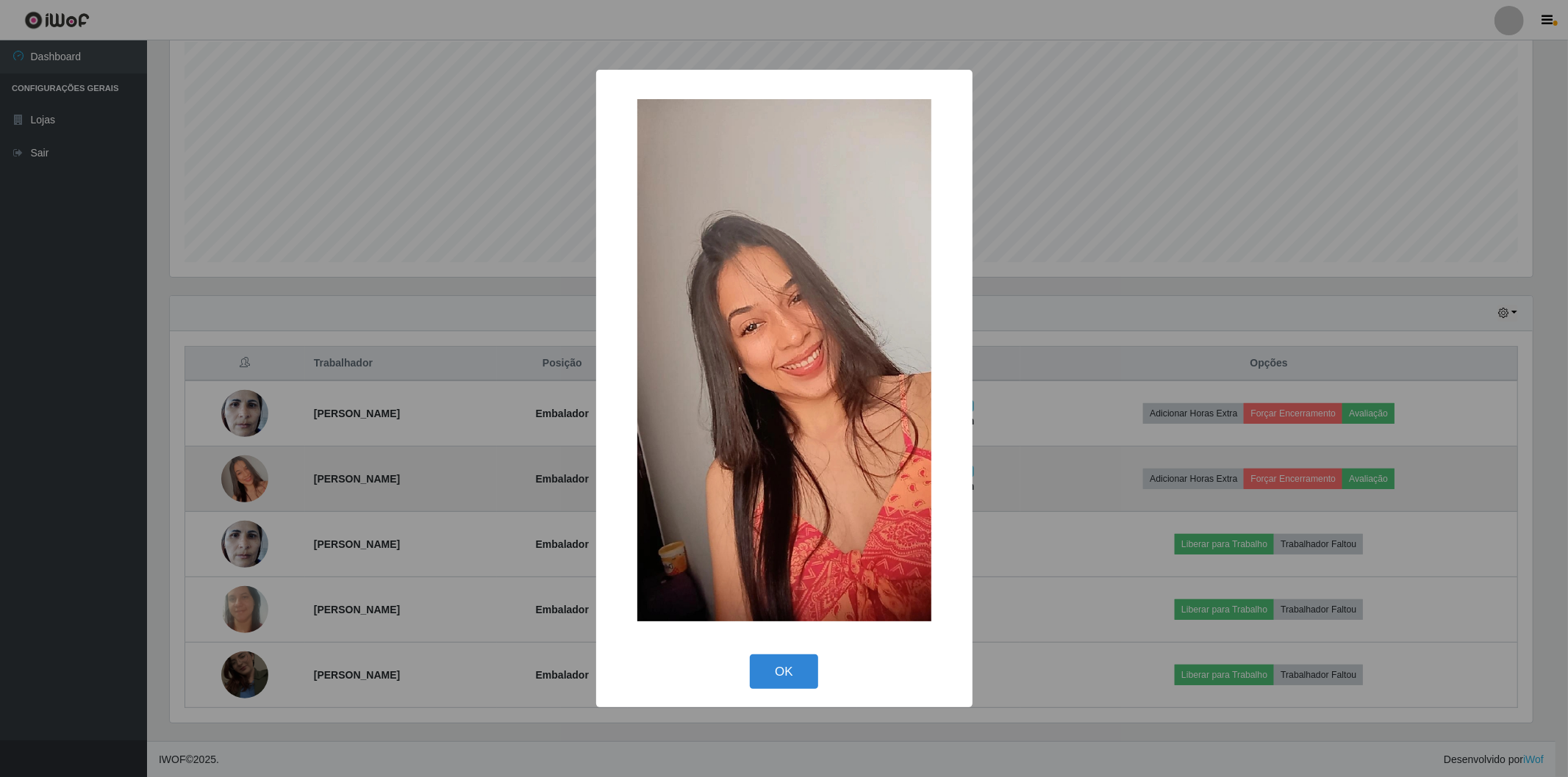
click at [236, 474] on div "× OK Cancel" at bounding box center [784, 388] width 1568 height 777
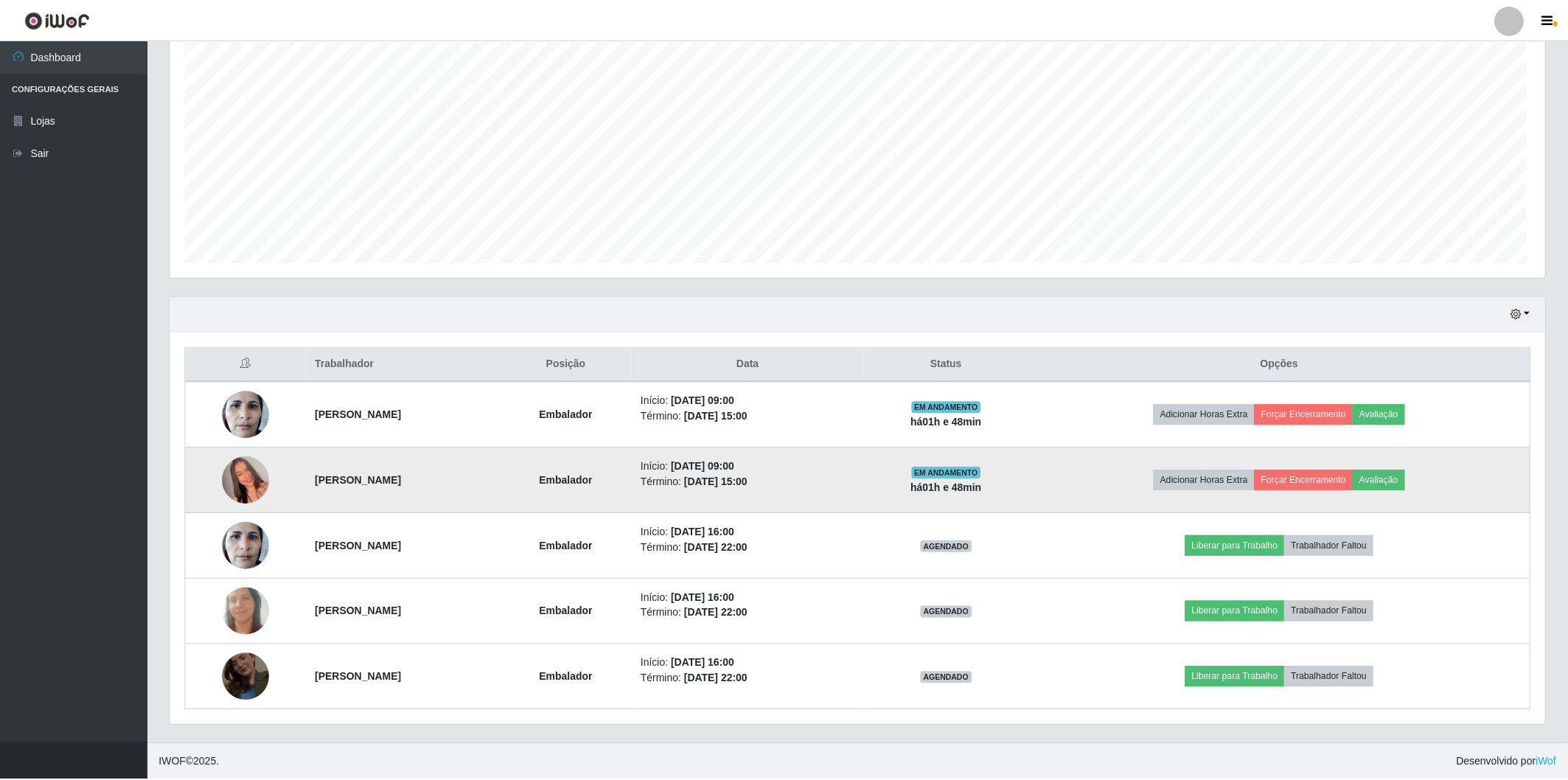
scroll to position [305, 1374]
